Goal: Task Accomplishment & Management: Manage account settings

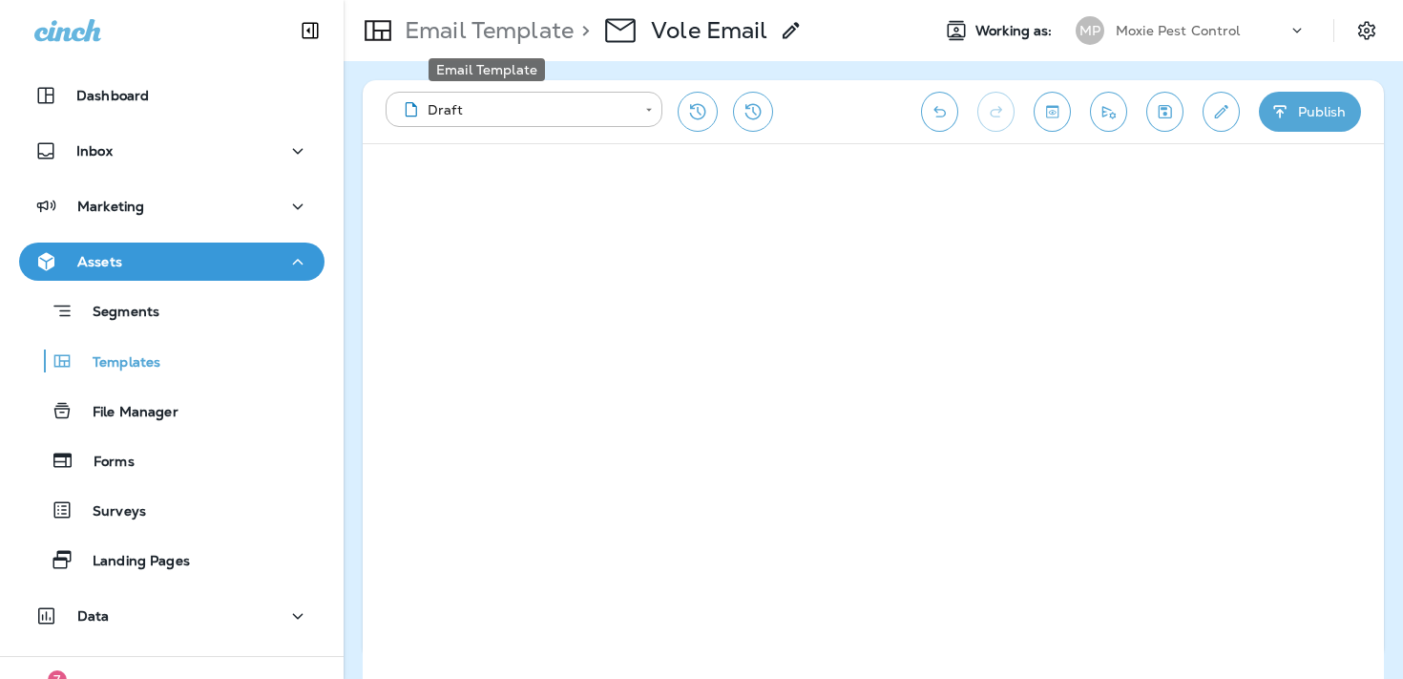
click at [499, 40] on p "Email Template" at bounding box center [485, 30] width 177 height 29
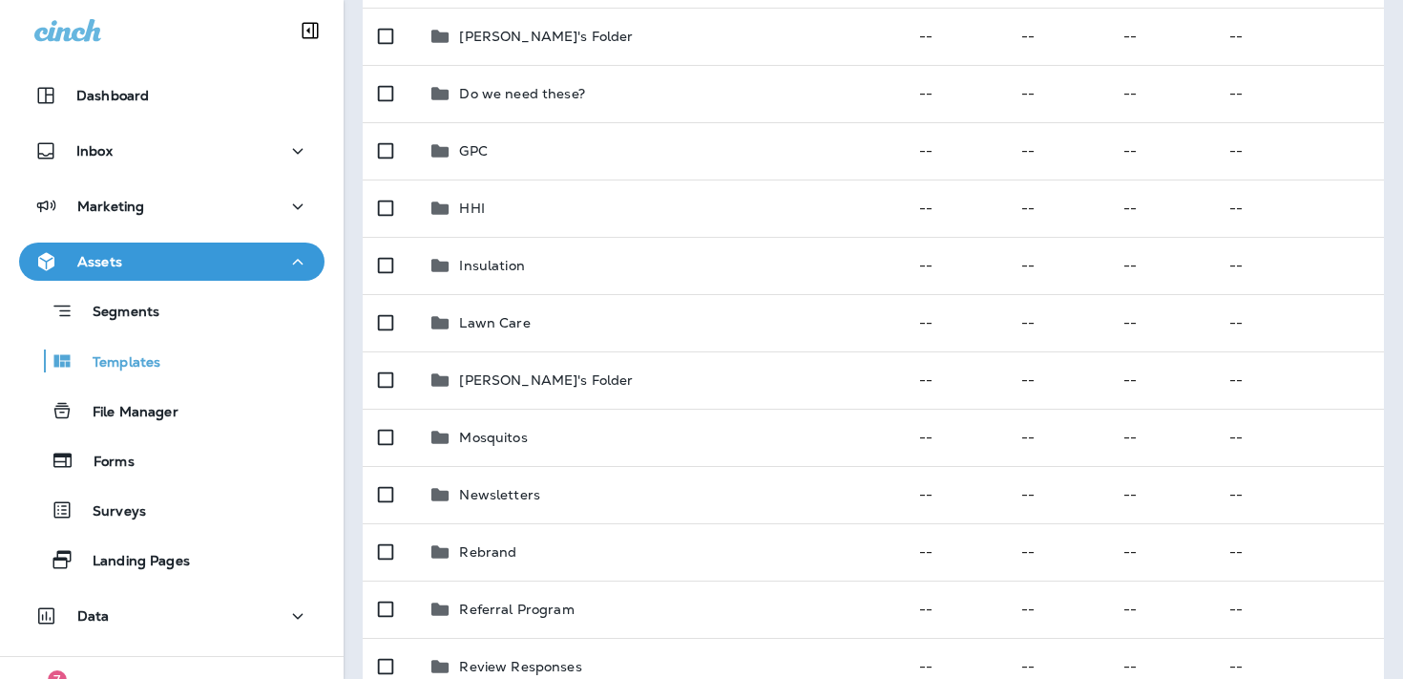
scroll to position [678, 0]
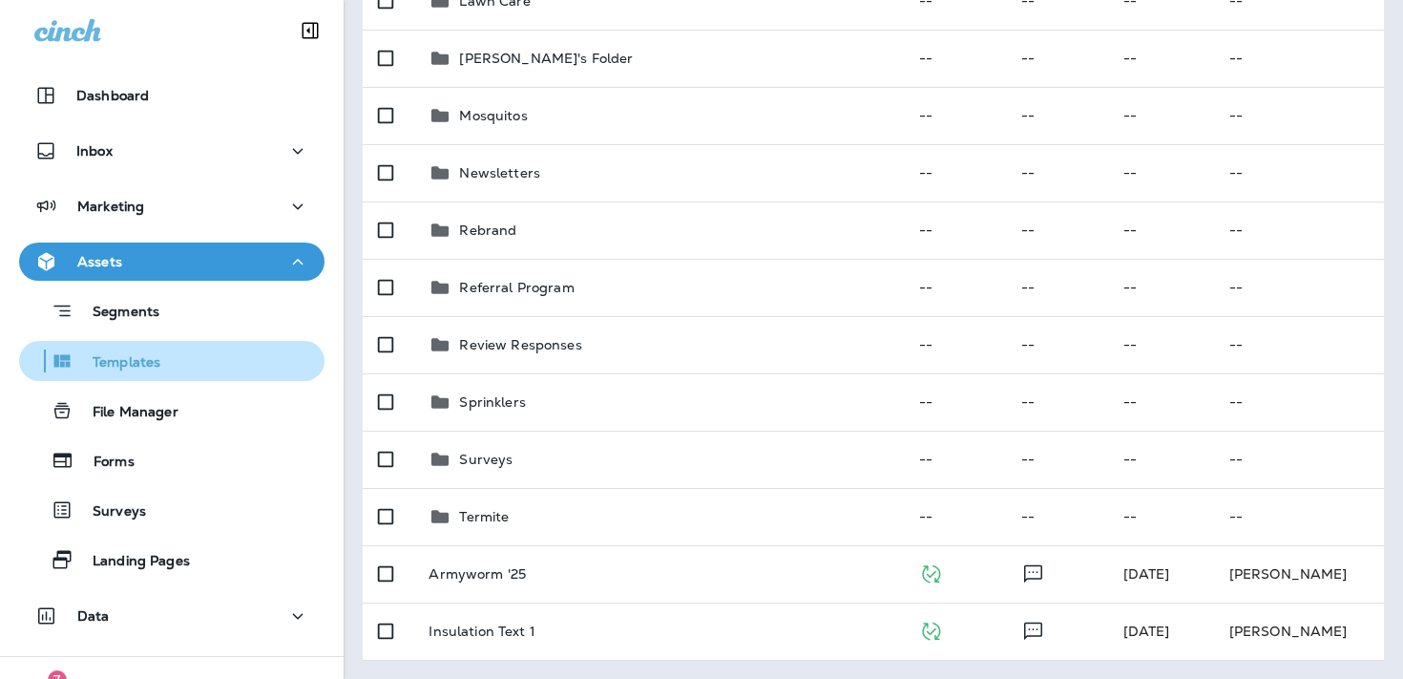
click at [120, 354] on p "Templates" at bounding box center [116, 363] width 87 height 18
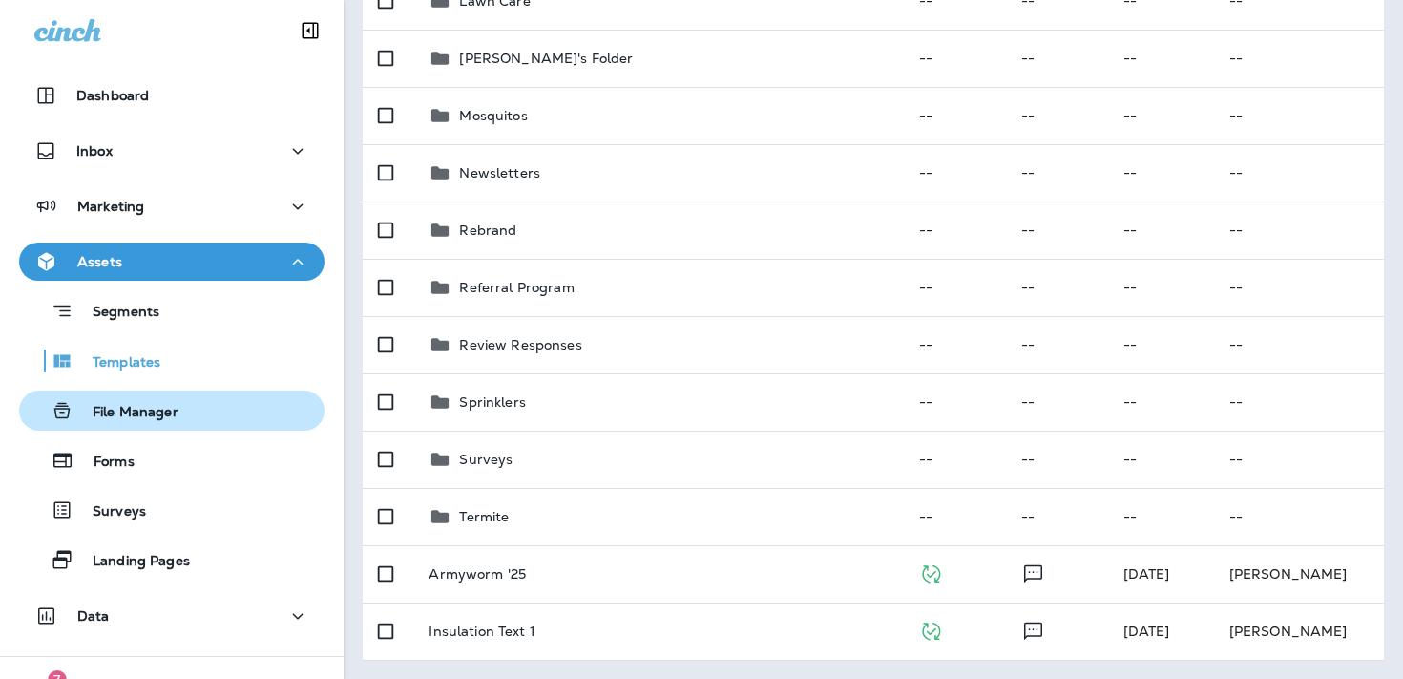
scroll to position [88, 0]
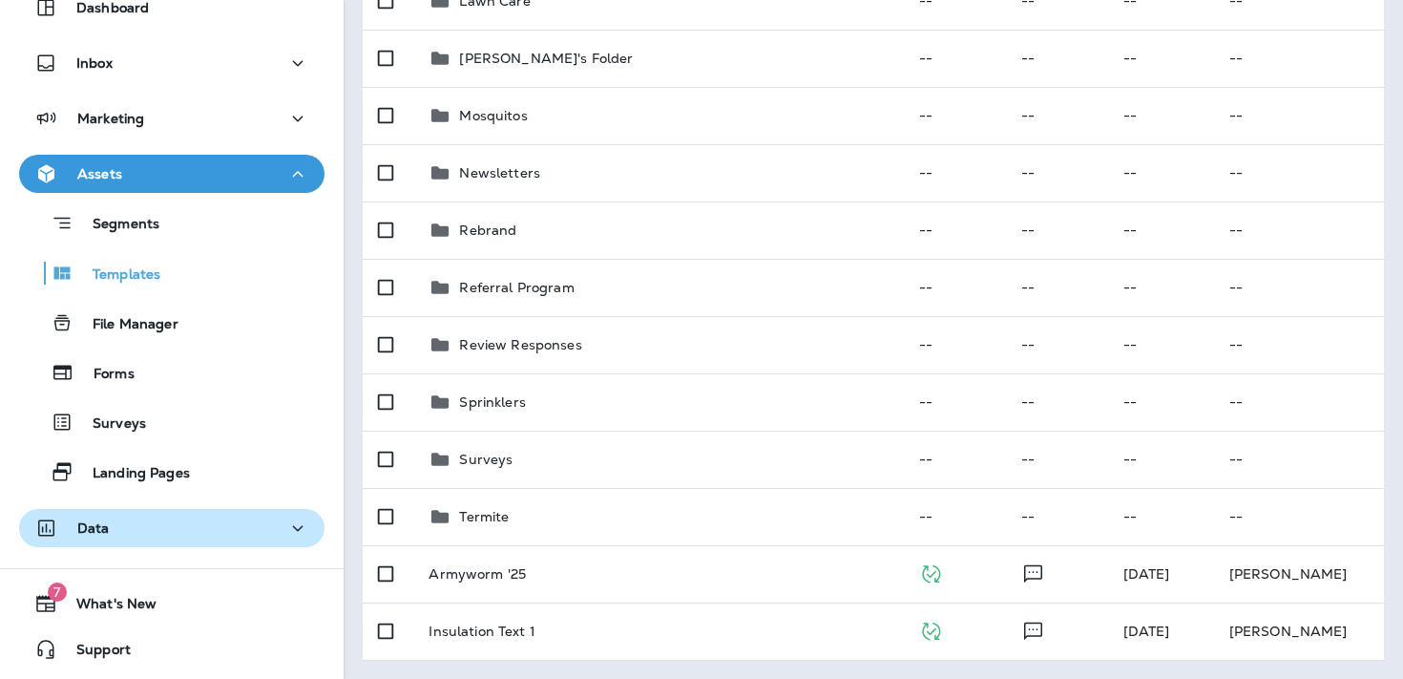
click at [123, 527] on div "Data" at bounding box center [171, 528] width 275 height 24
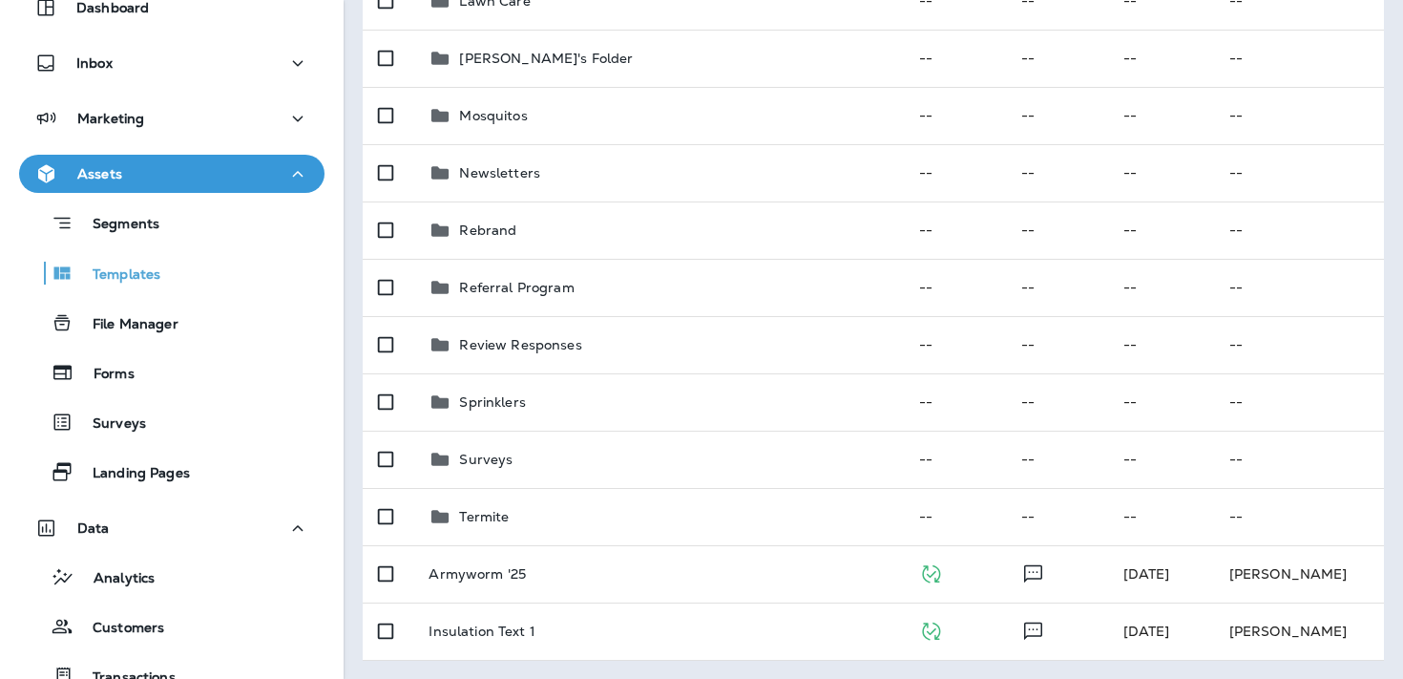
click at [210, 165] on div "Assets" at bounding box center [171, 174] width 275 height 24
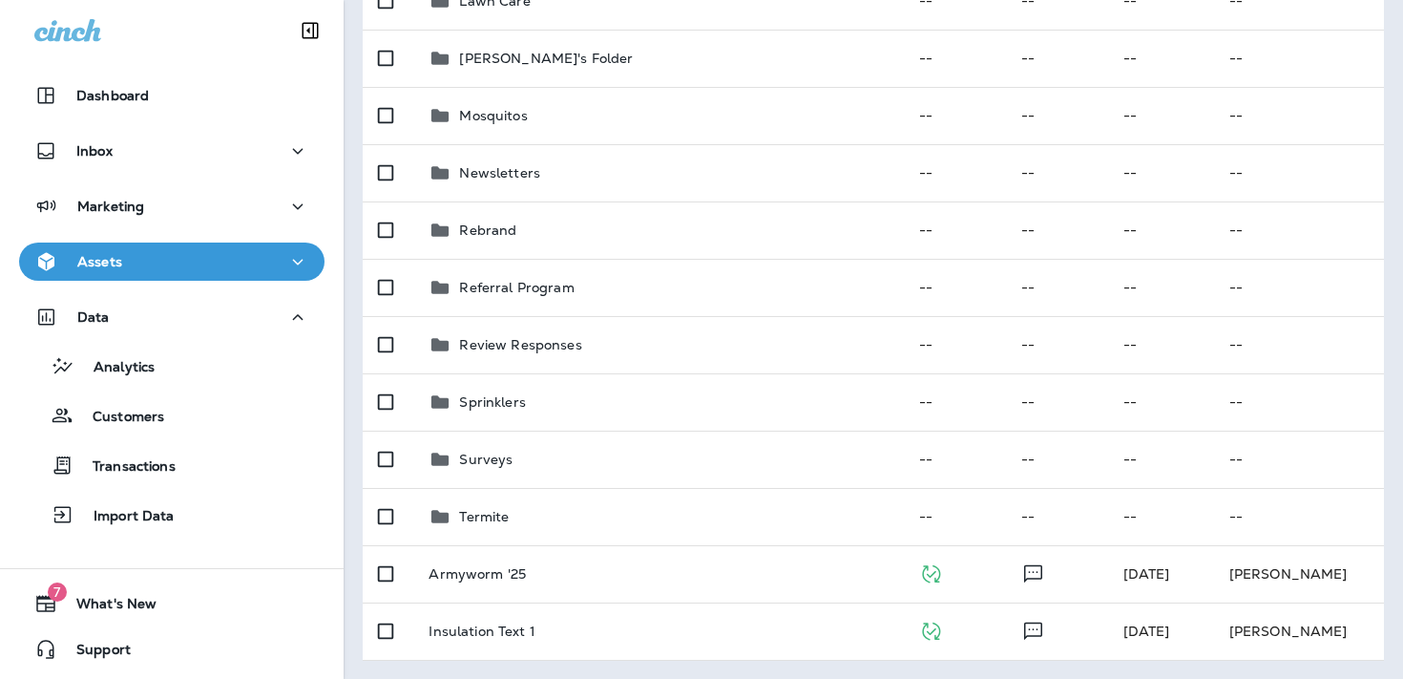
scroll to position [0, 0]
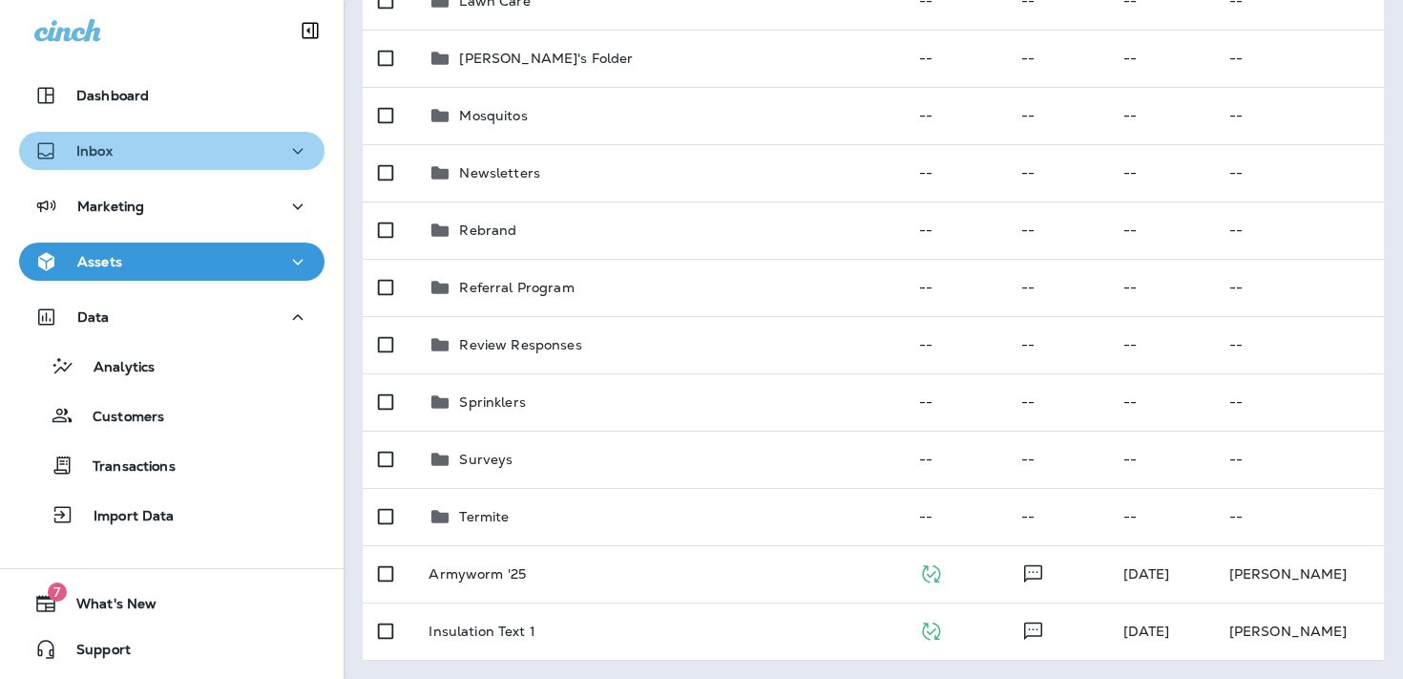
click at [200, 157] on div "Inbox" at bounding box center [171, 151] width 275 height 24
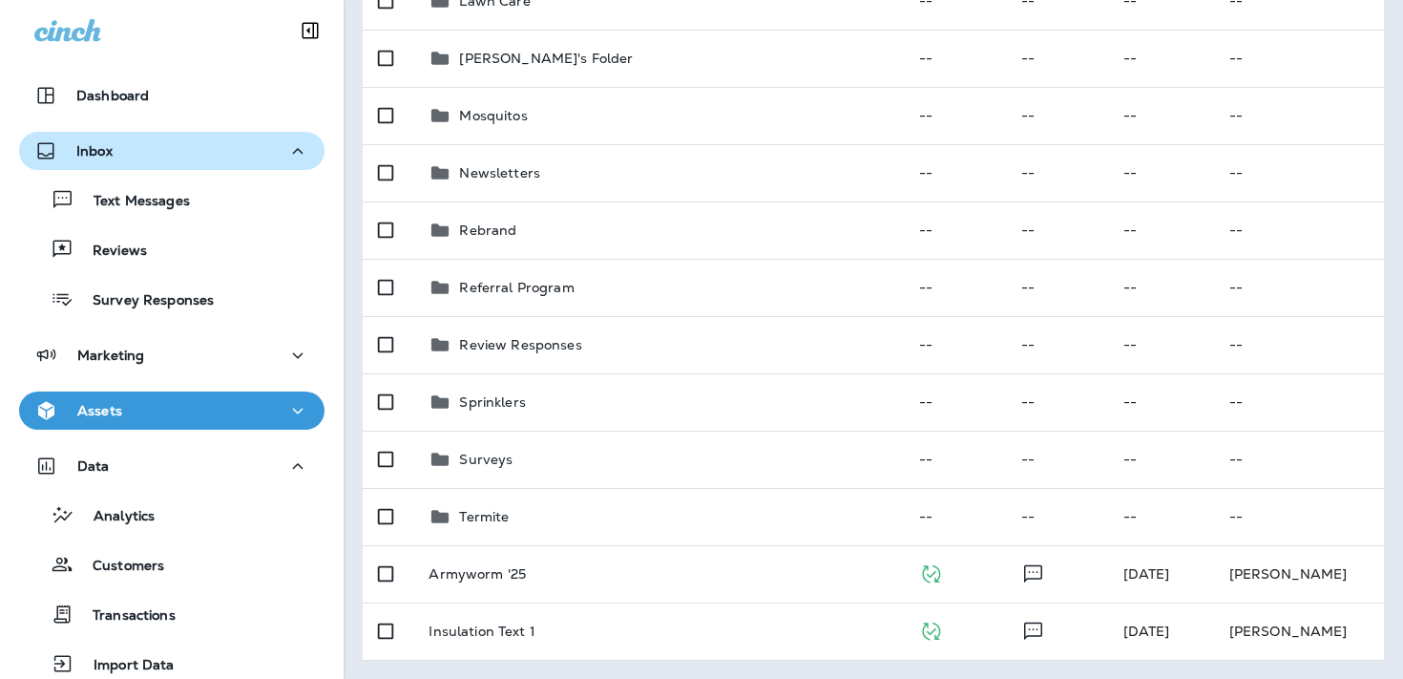
click at [223, 148] on div "Inbox" at bounding box center [171, 151] width 275 height 24
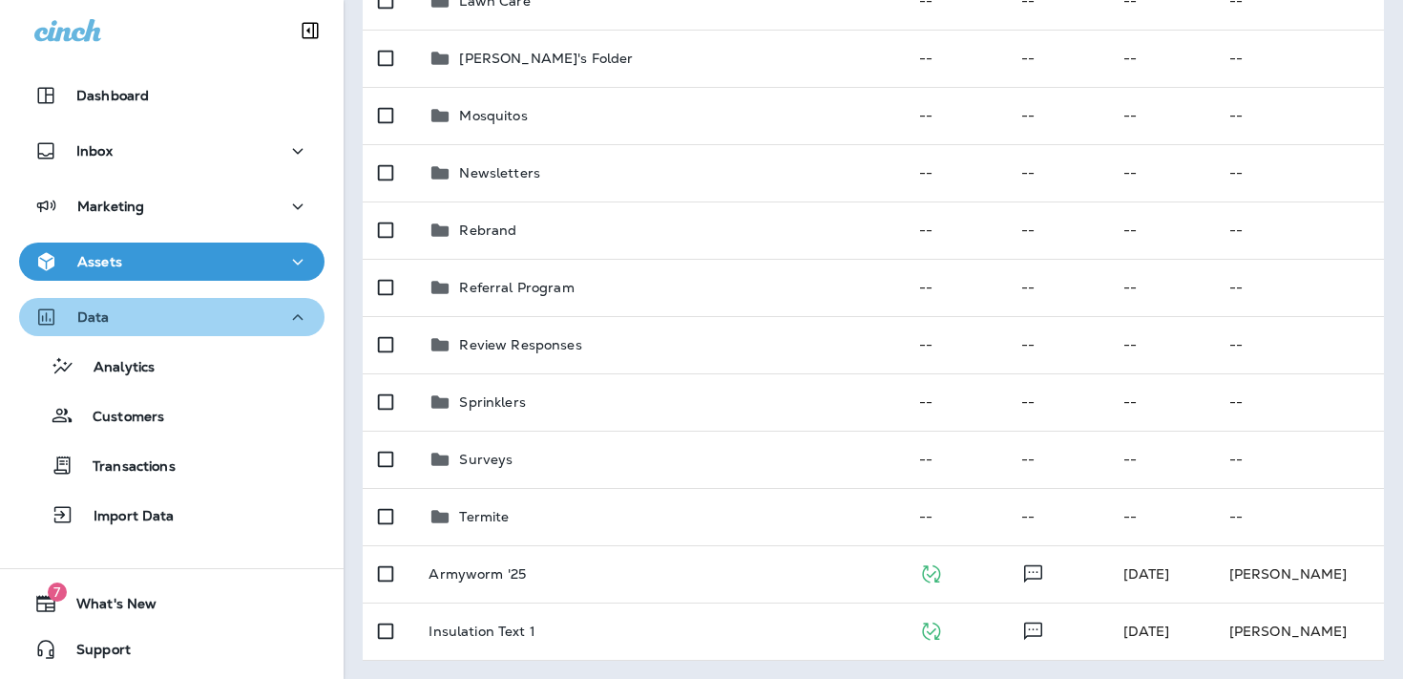
click at [157, 317] on div "Data" at bounding box center [171, 317] width 275 height 24
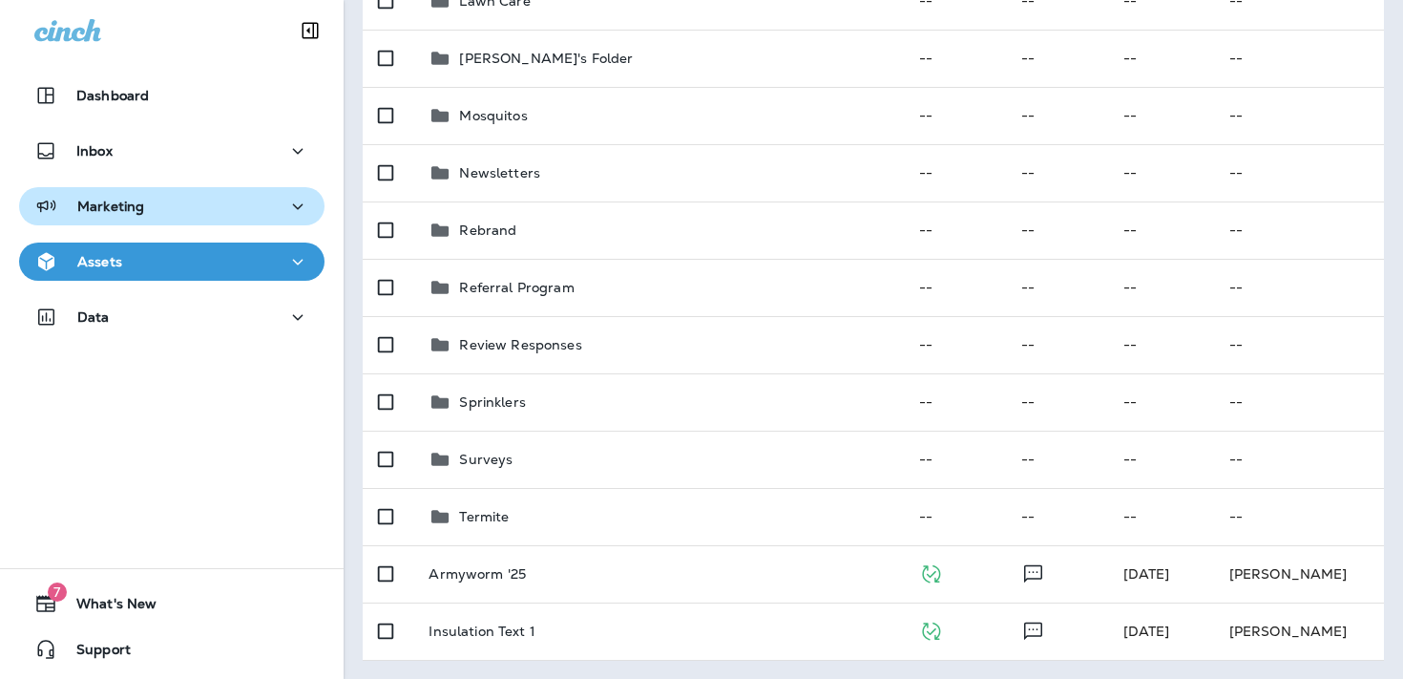
click at [230, 220] on button "Marketing" at bounding box center [171, 206] width 305 height 38
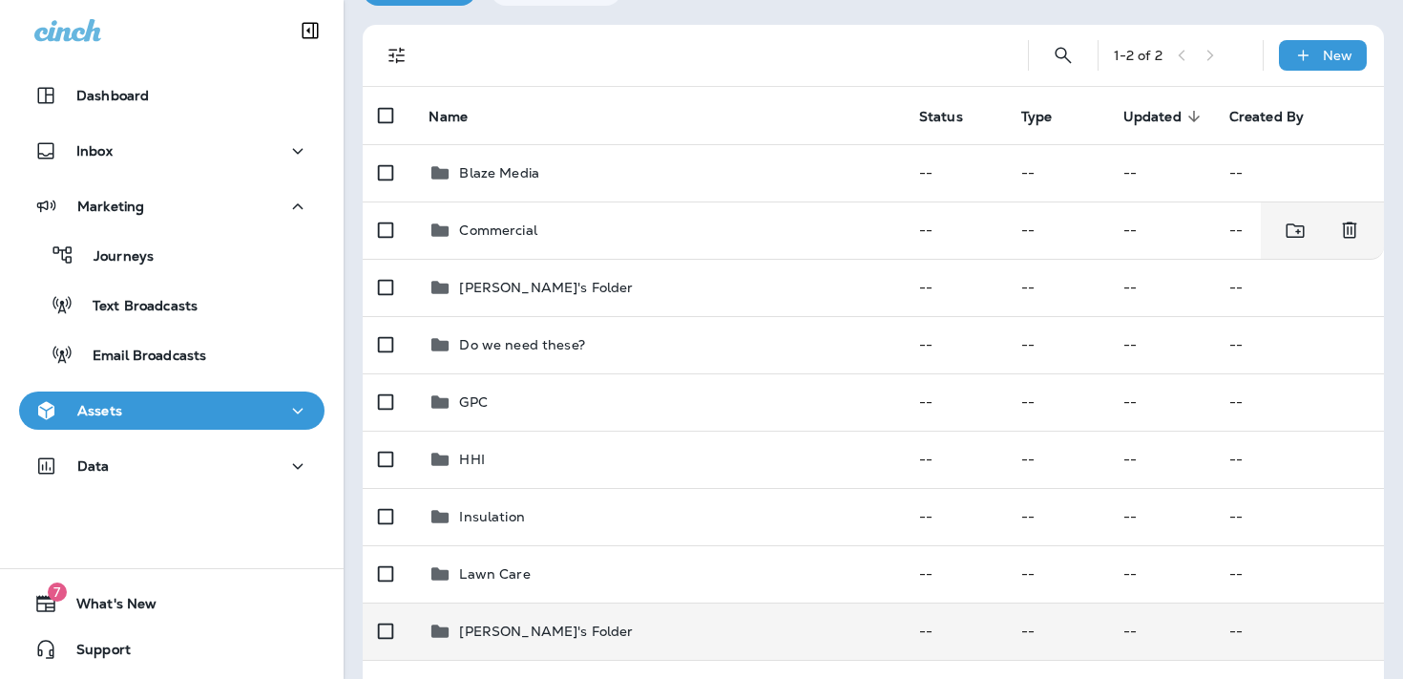
scroll to position [311, 0]
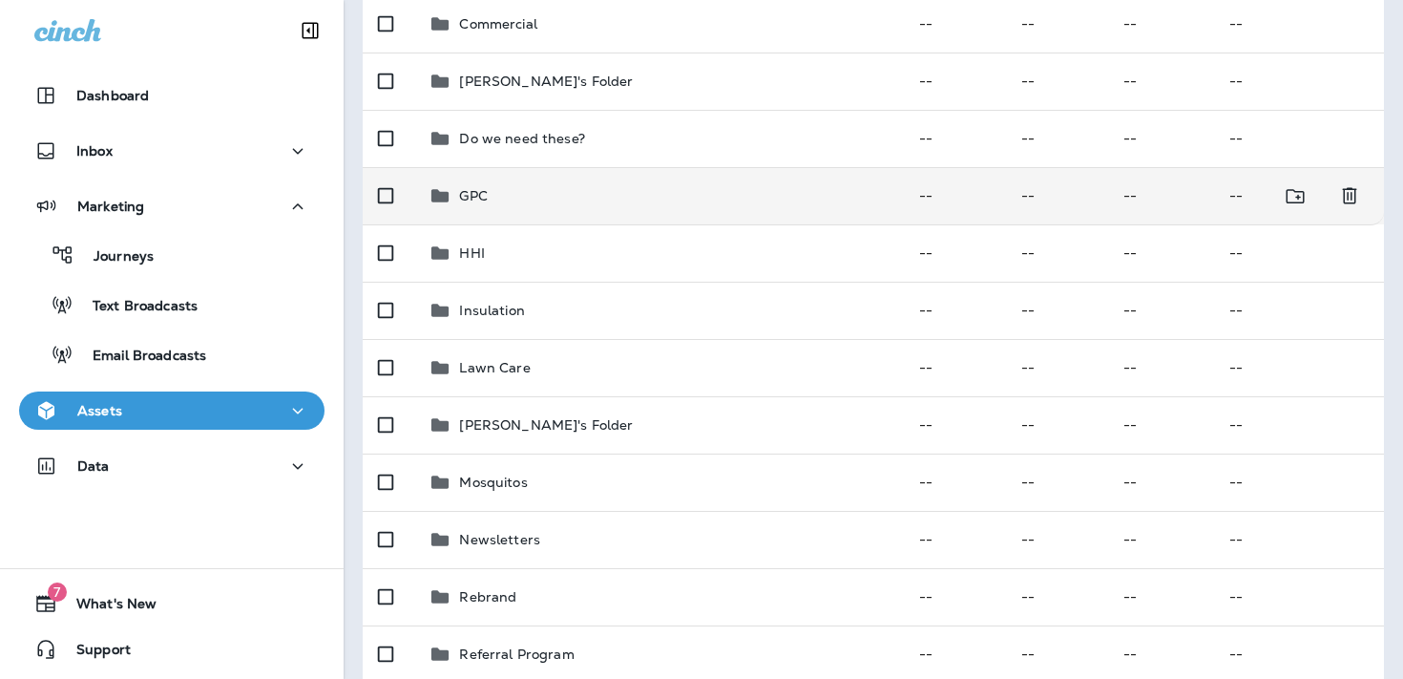
click at [605, 209] on td "GPC" at bounding box center [658, 195] width 490 height 57
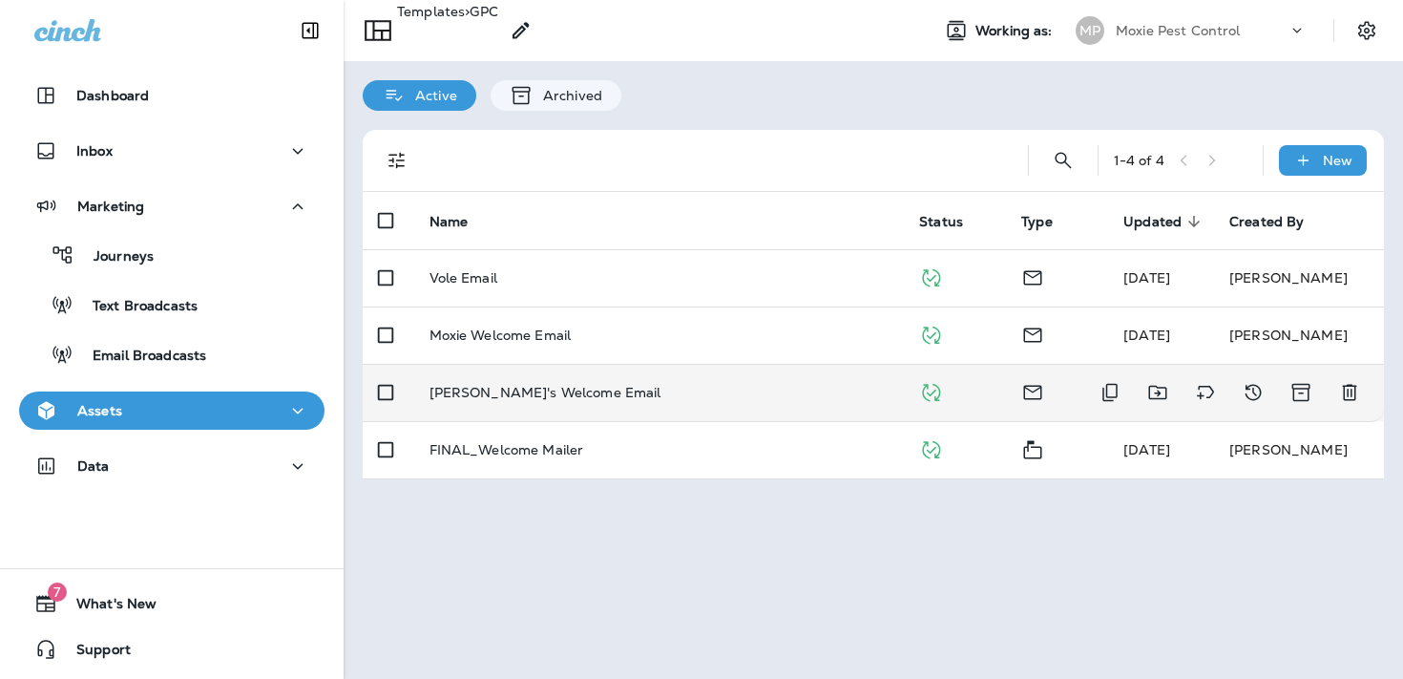
click at [713, 390] on div "[PERSON_NAME]'s Welcome Email" at bounding box center [660, 392] width 460 height 15
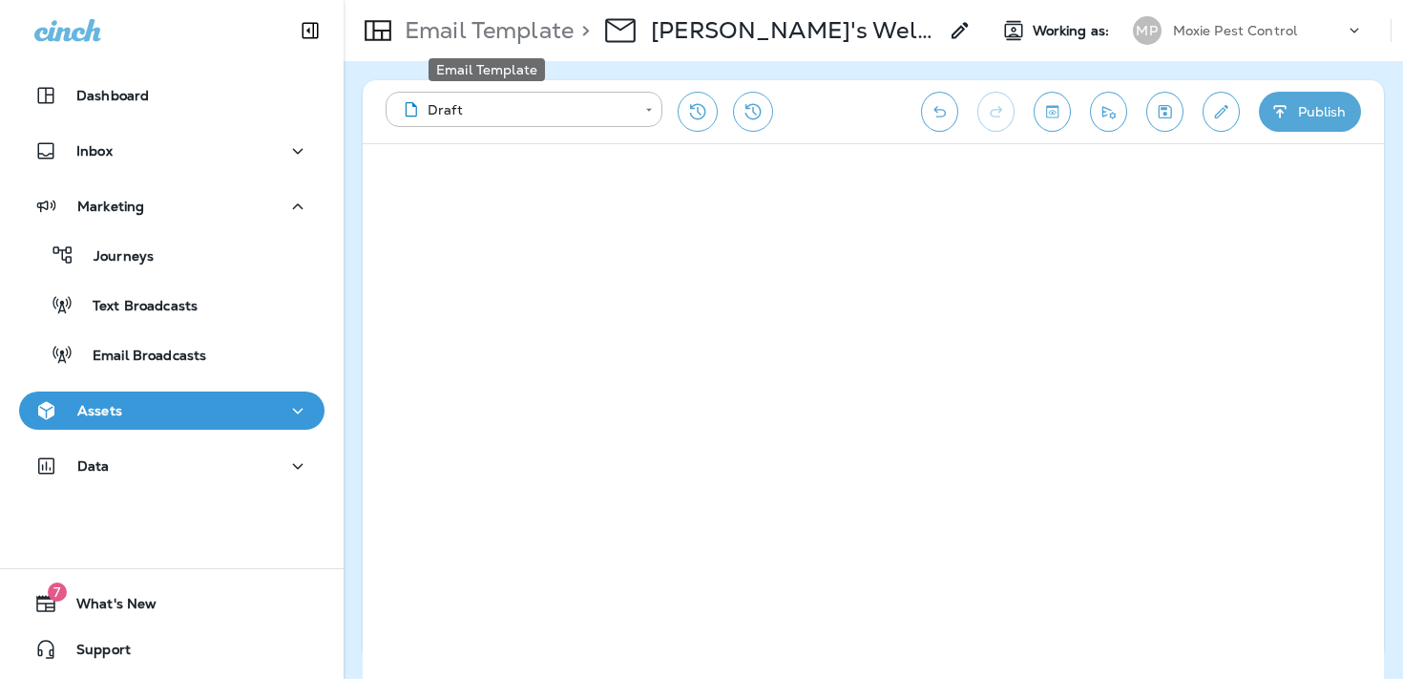
click at [521, 35] on p "Email Template" at bounding box center [485, 30] width 177 height 29
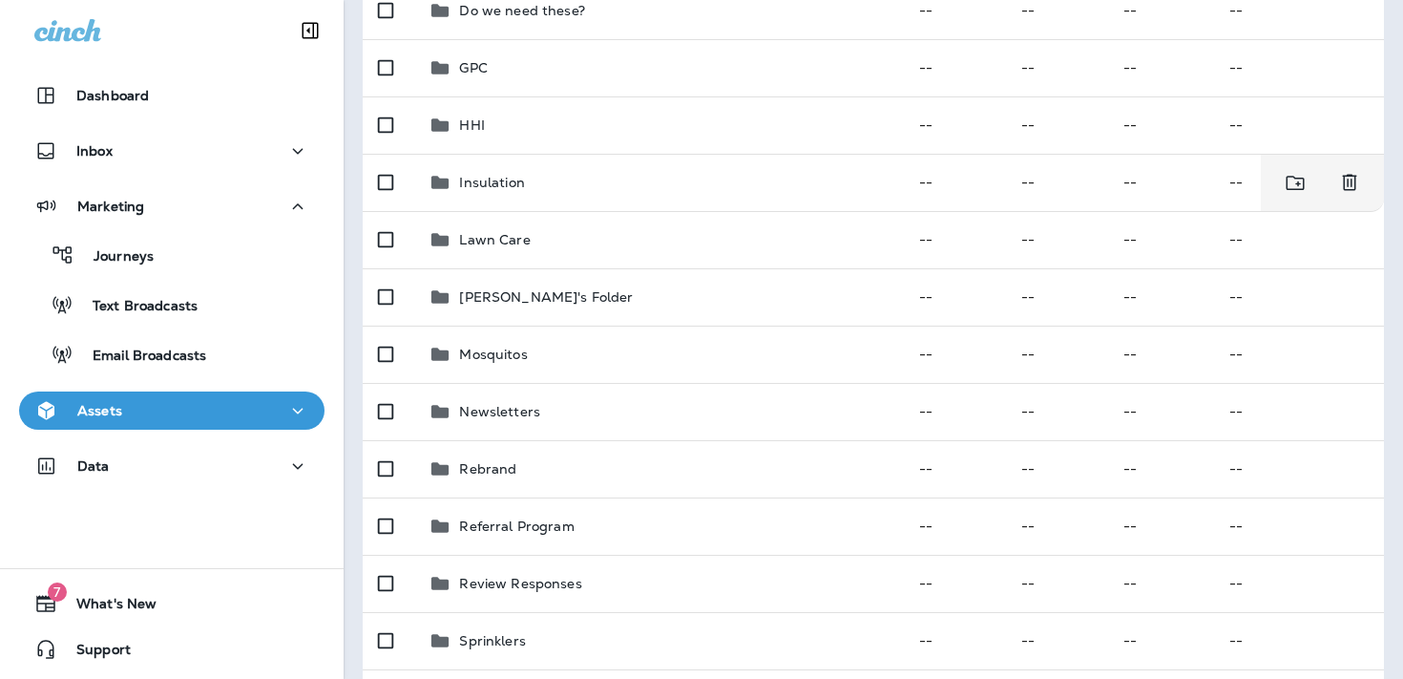
scroll to position [565, 0]
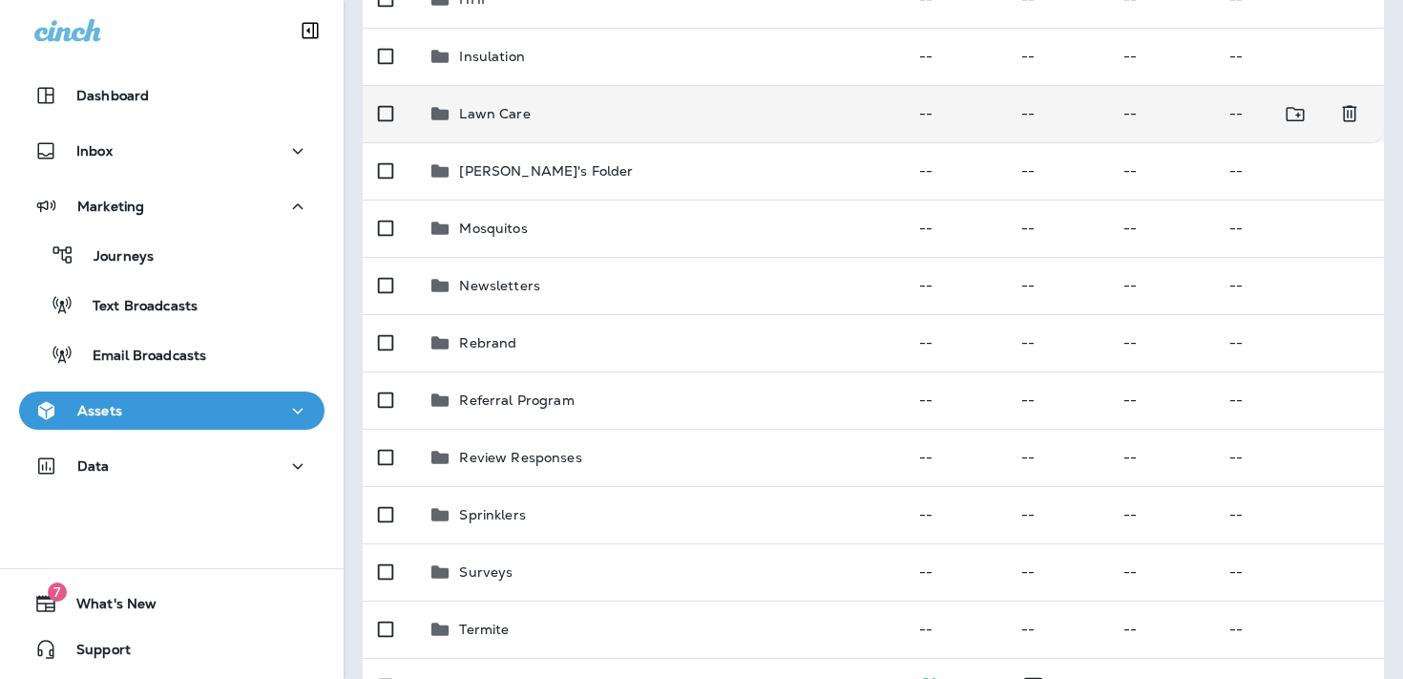
click at [591, 122] on div "Lawn Care" at bounding box center [658, 113] width 459 height 23
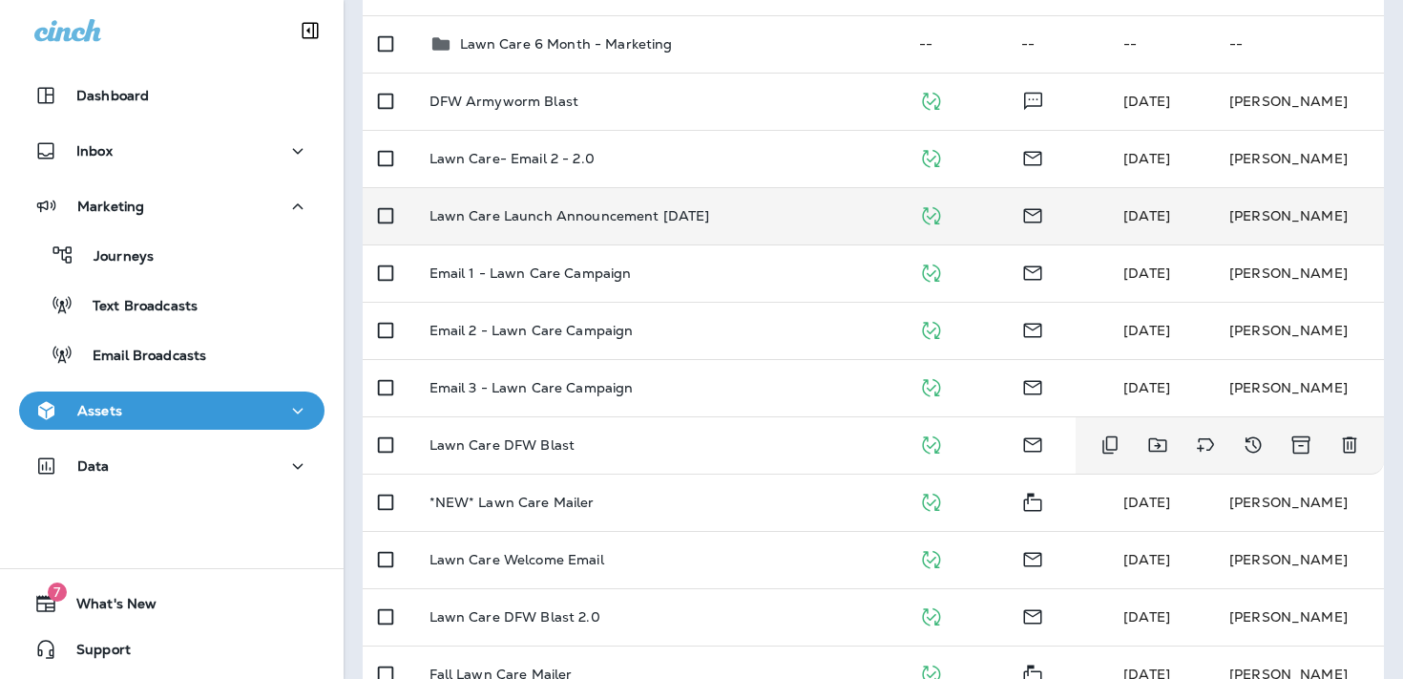
scroll to position [334, 0]
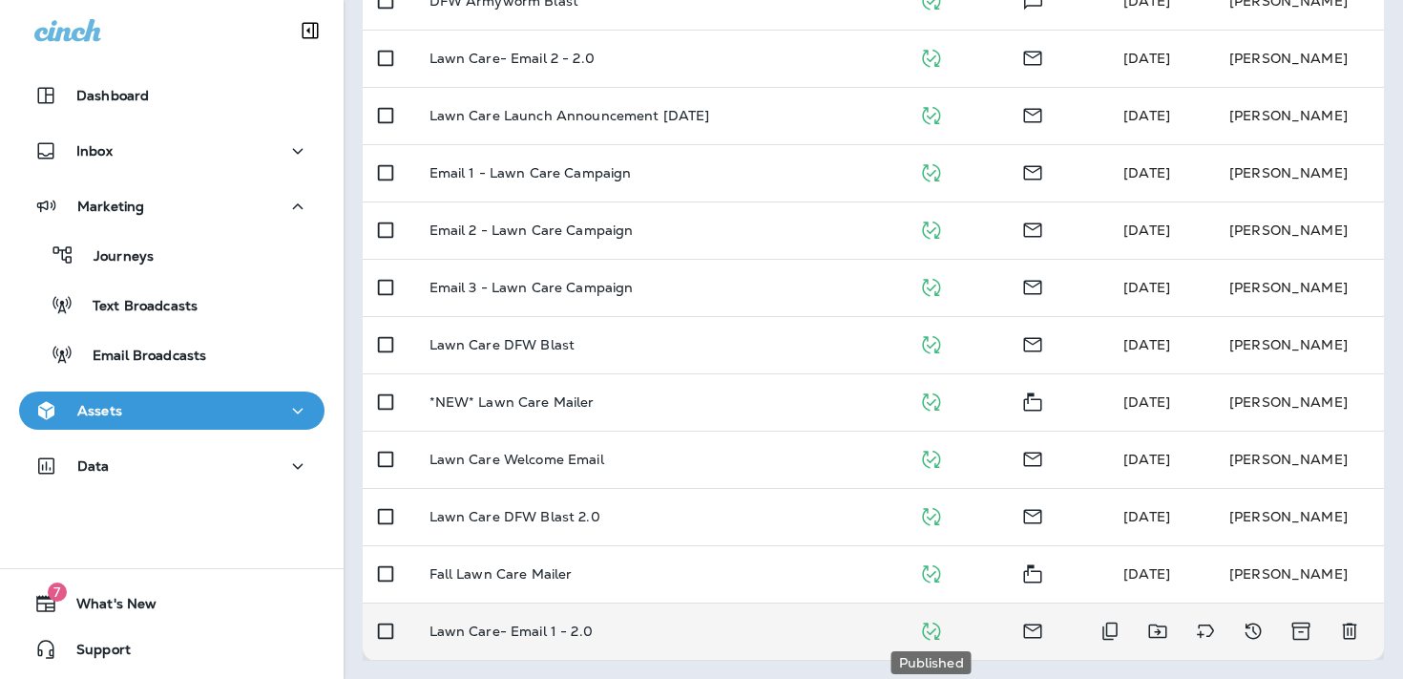
click at [934, 629] on icon "Published" at bounding box center [931, 630] width 18 height 18
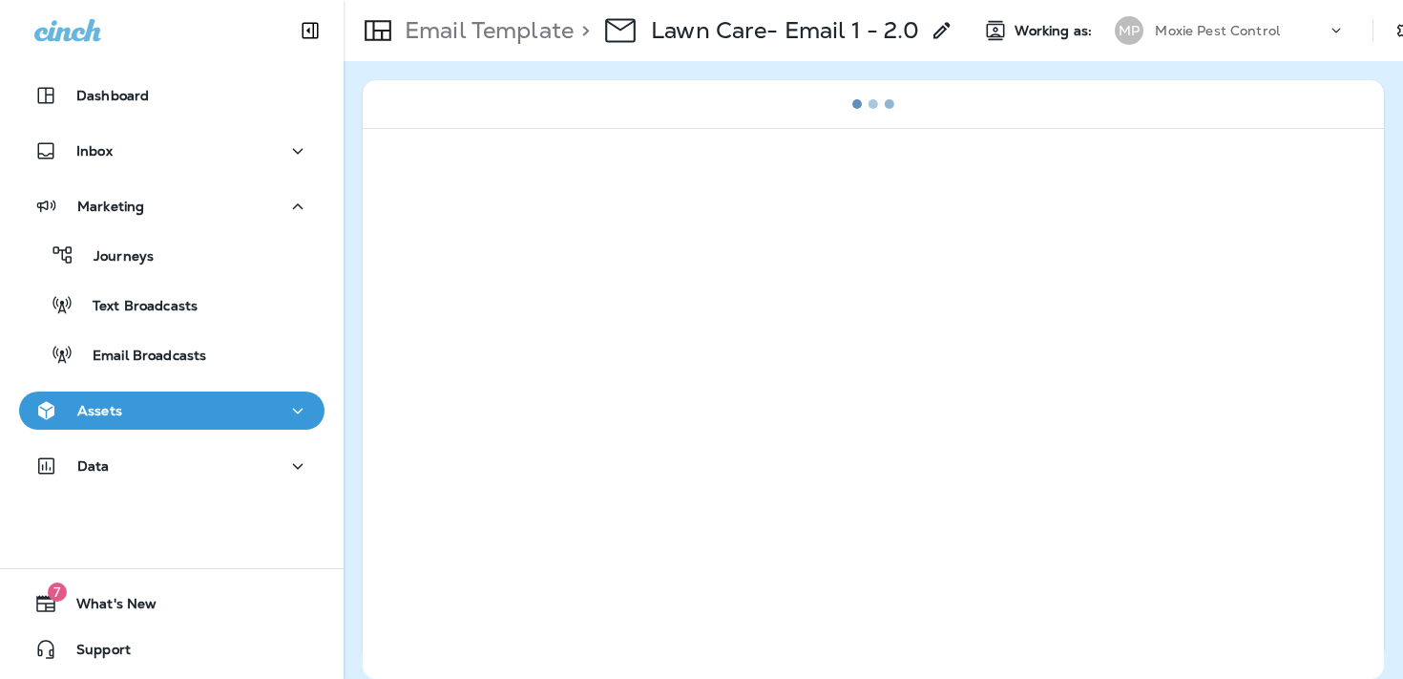
click at [564, 39] on p "Email Template" at bounding box center [485, 30] width 177 height 29
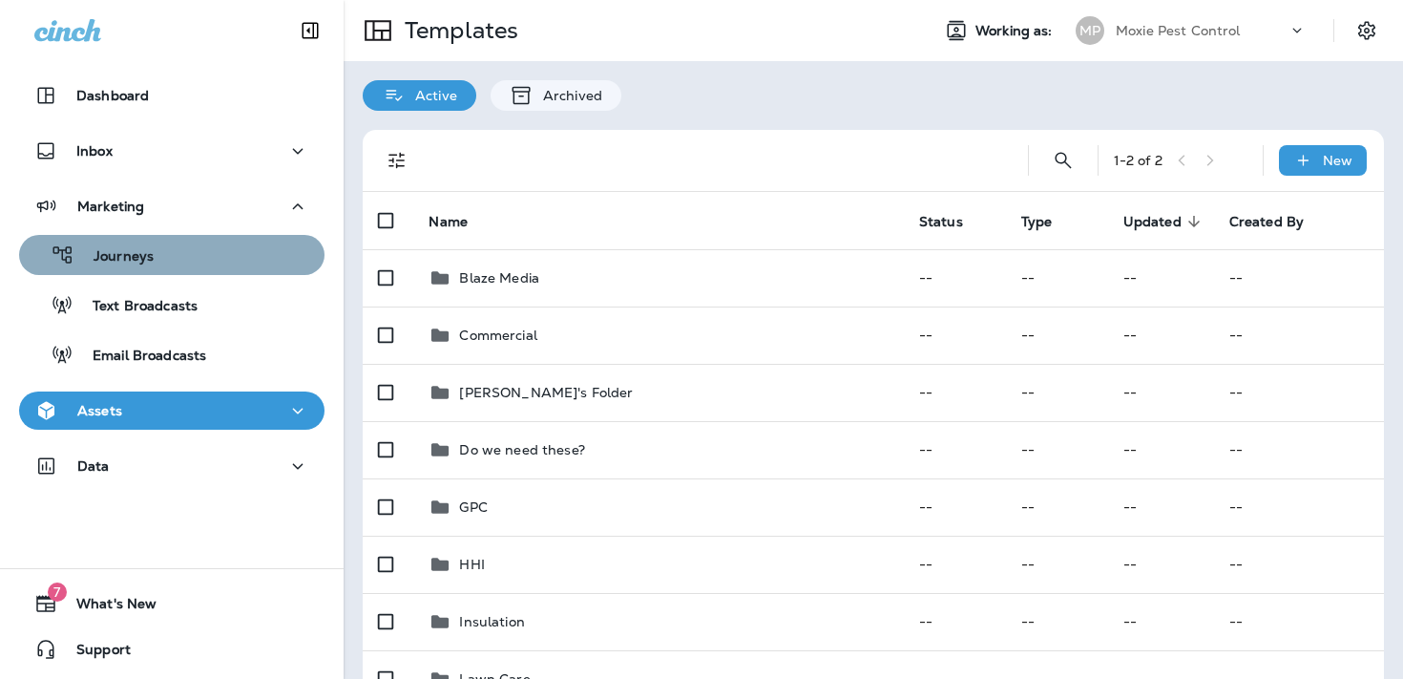
click at [241, 241] on div "Journeys" at bounding box center [172, 255] width 290 height 29
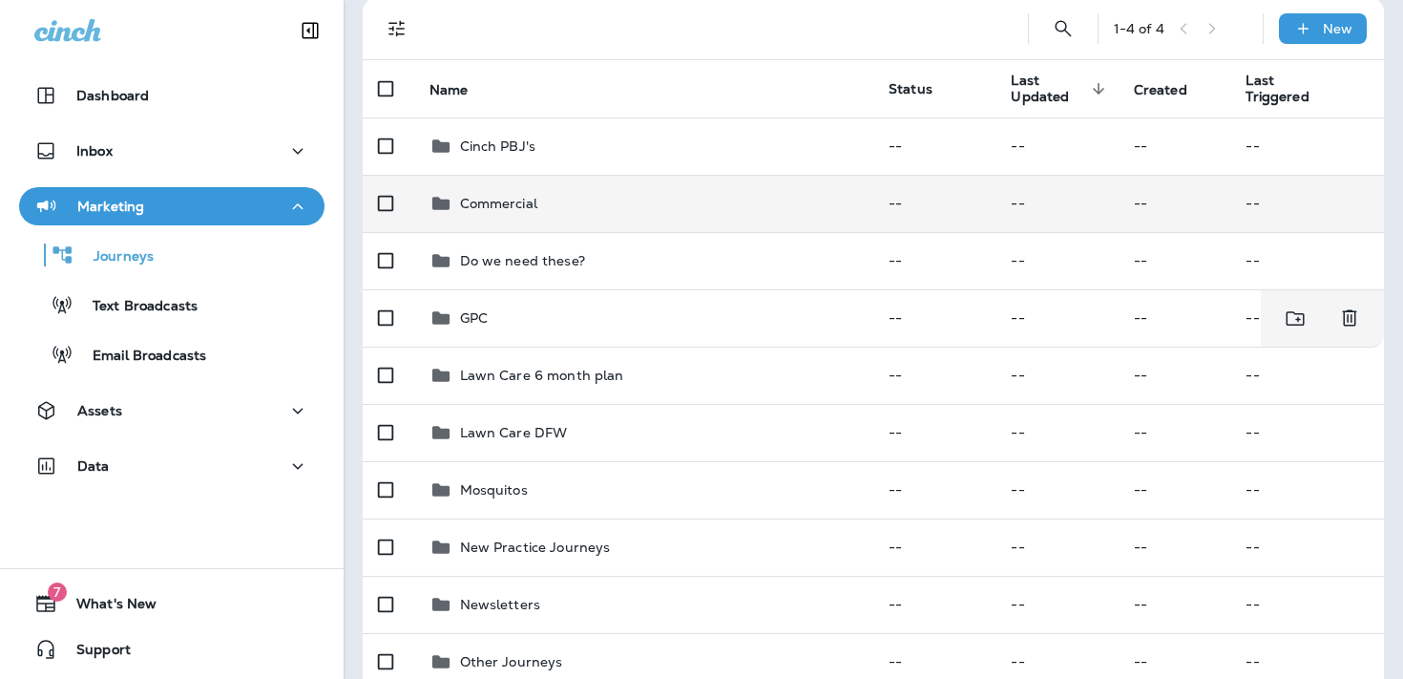
scroll to position [178, 0]
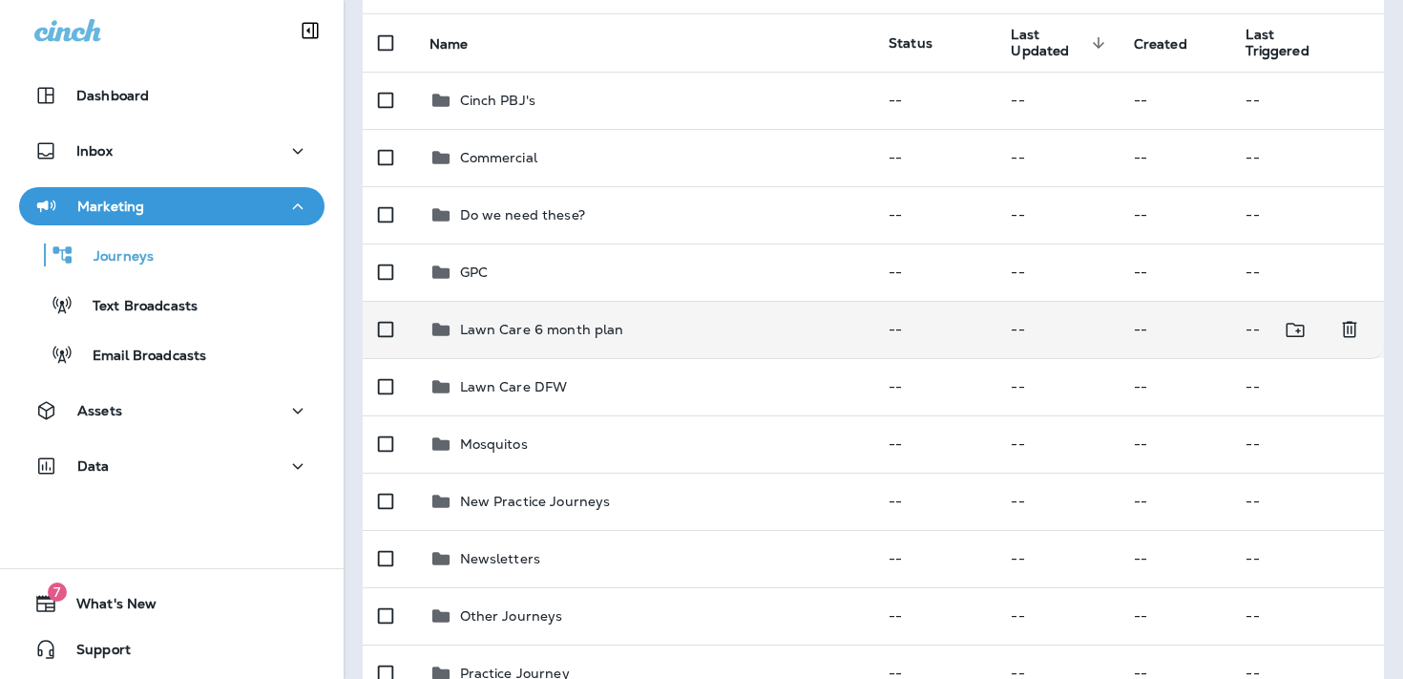
click at [781, 333] on div "Lawn Care 6 month plan" at bounding box center [645, 329] width 430 height 23
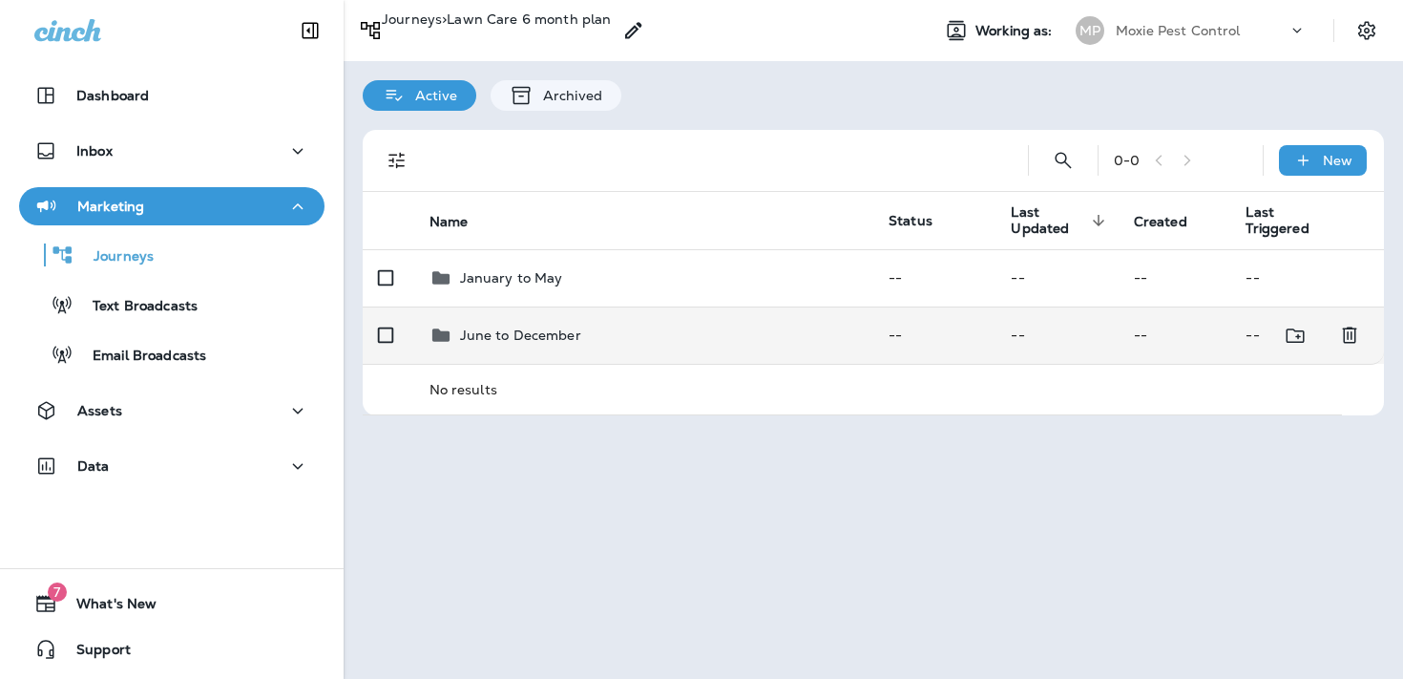
click at [551, 335] on p "June to December" at bounding box center [520, 334] width 121 height 15
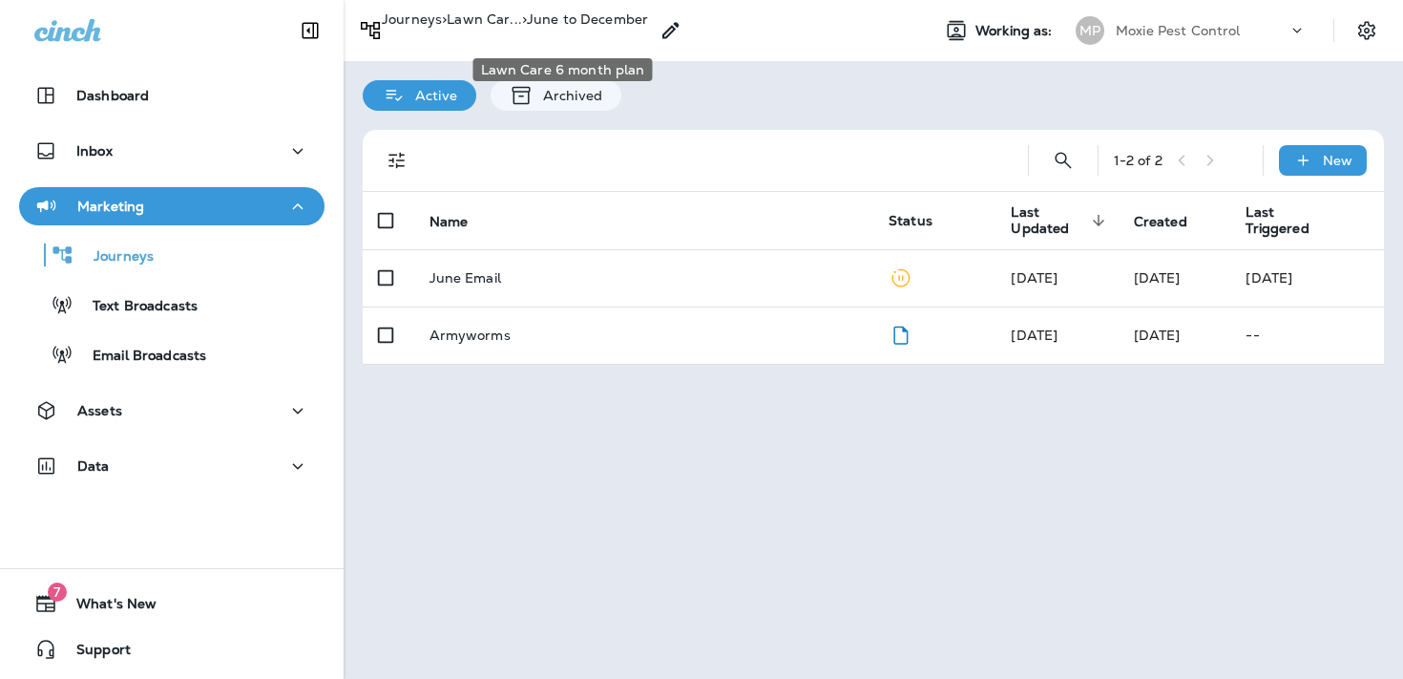
click at [522, 35] on p "> Lawn Car..." at bounding box center [482, 25] width 80 height 29
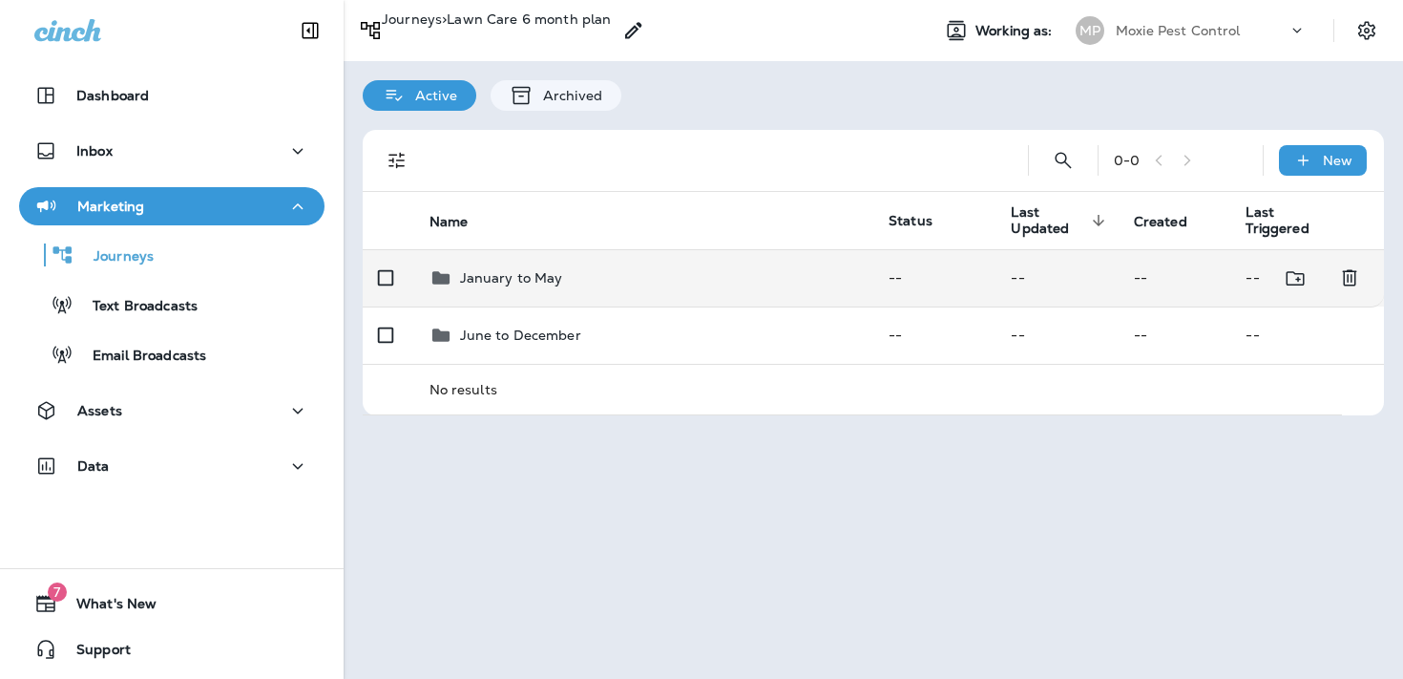
click at [526, 290] on td "January to May" at bounding box center [644, 277] width 460 height 57
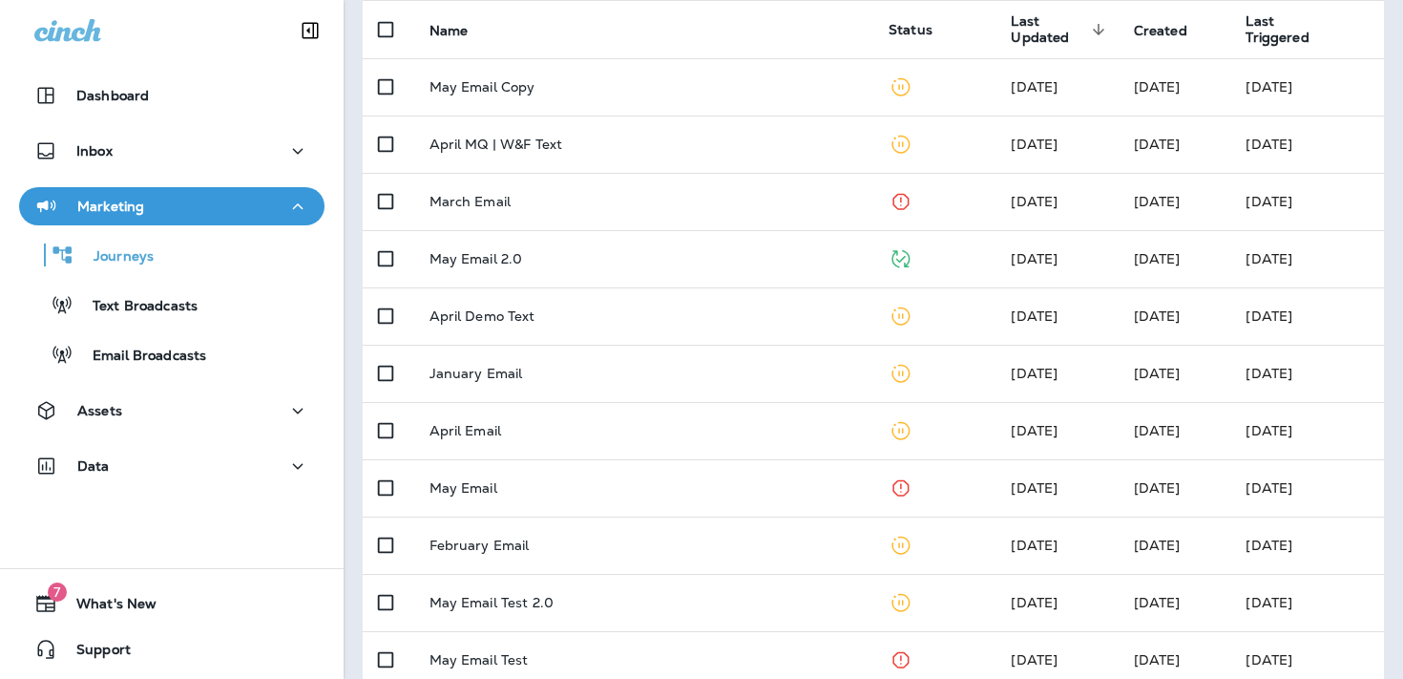
scroll to position [104, 0]
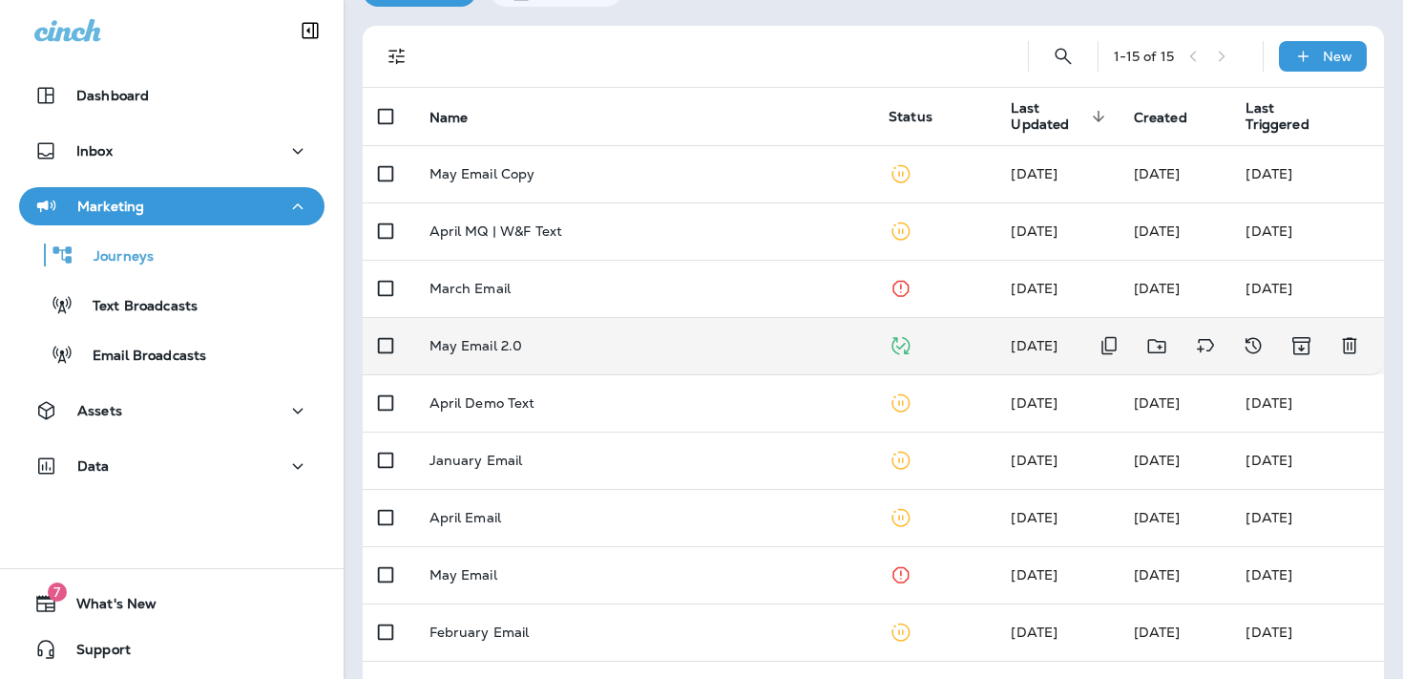
click at [722, 339] on div "May Email 2.0" at bounding box center [645, 345] width 430 height 15
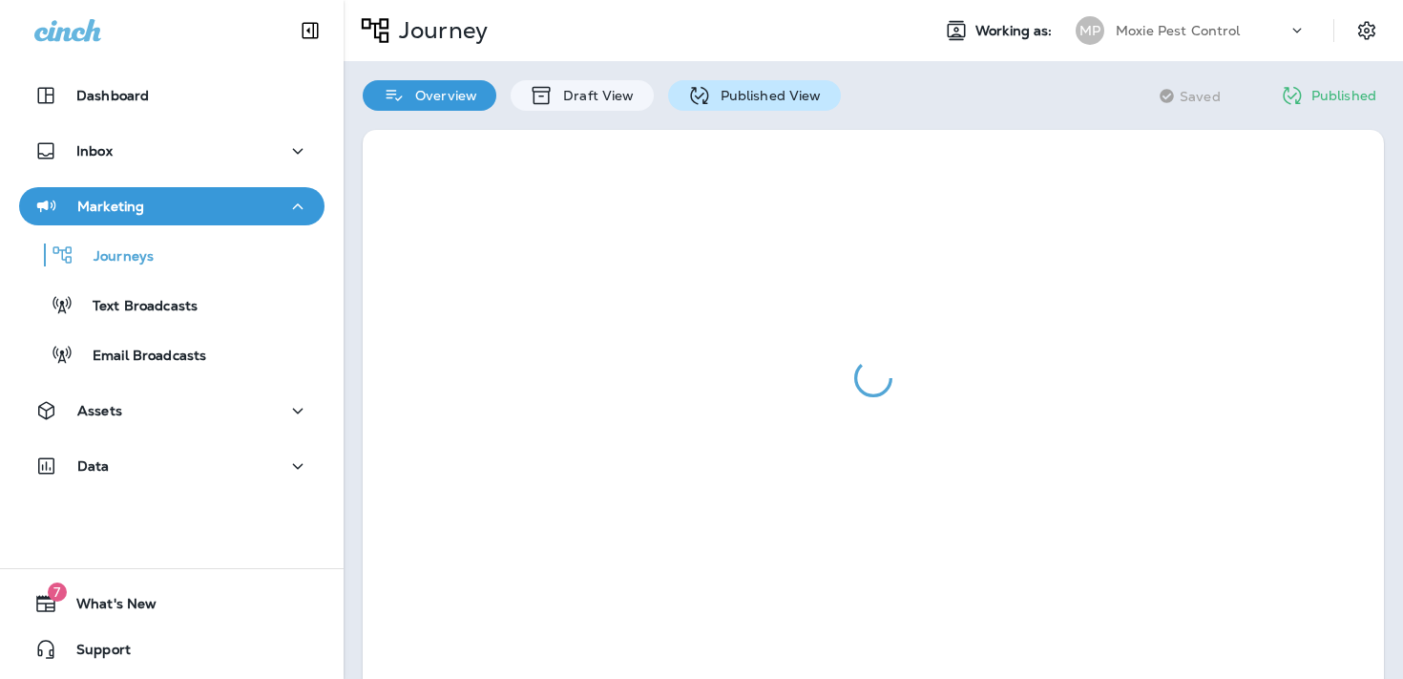
click at [740, 99] on p "Published View" at bounding box center [766, 95] width 111 height 15
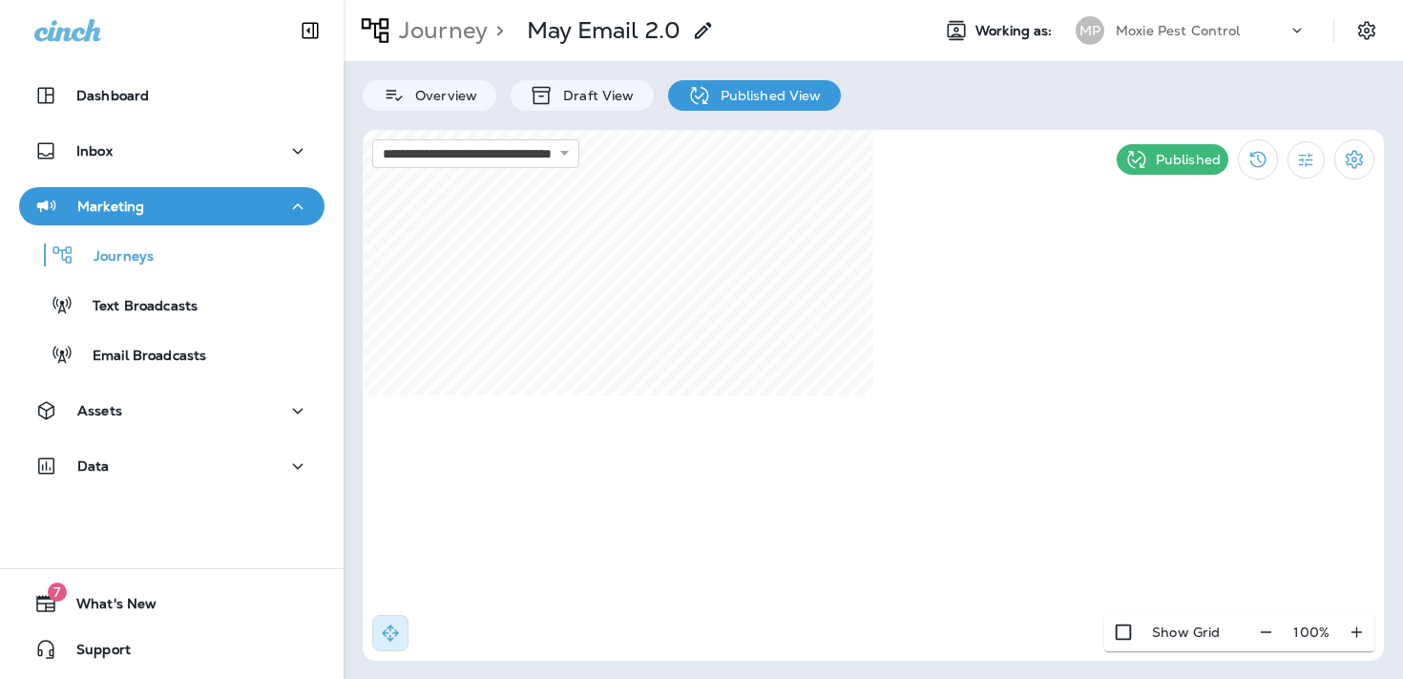
click at [1191, 157] on p "Published" at bounding box center [1188, 159] width 65 height 15
click at [1352, 158] on icon "Settings" at bounding box center [1354, 159] width 17 height 18
click at [1182, 136] on li "End Journey" at bounding box center [720, 116] width 1365 height 39
click at [127, 94] on button "Confirm" at bounding box center [93, 83] width 68 height 21
click at [427, 37] on p "Journey" at bounding box center [439, 30] width 96 height 29
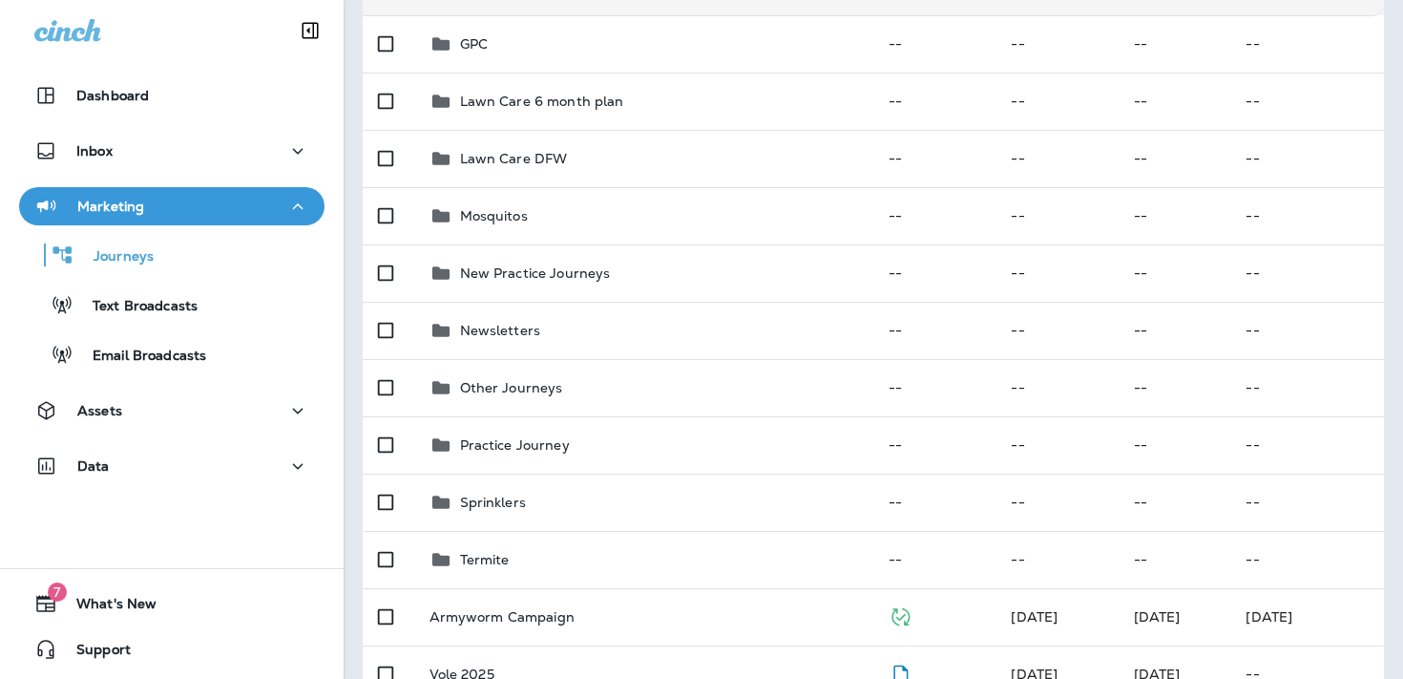
scroll to position [415, 0]
